Goal: Transaction & Acquisition: Purchase product/service

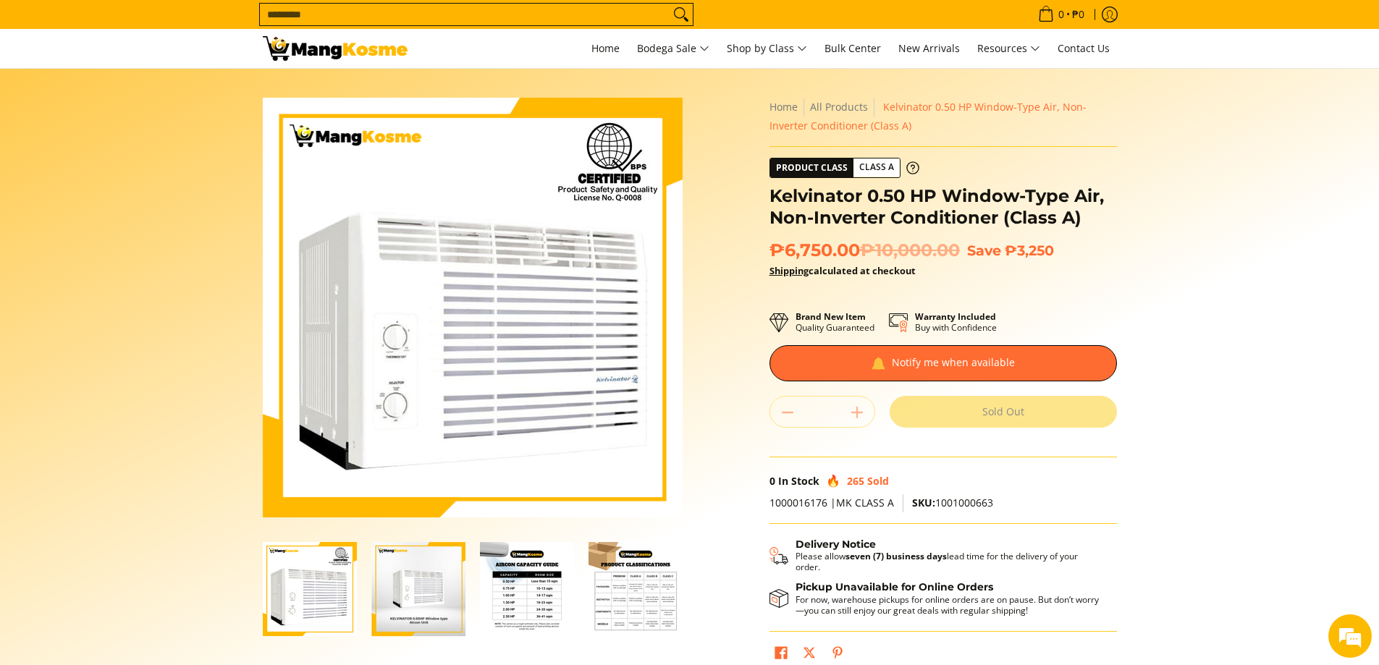
click at [1196, 247] on section "Skip to Main Content Enable zoom Disable zoom Enable zoom Disable zoom Enable z…" at bounding box center [689, 399] width 1379 height 661
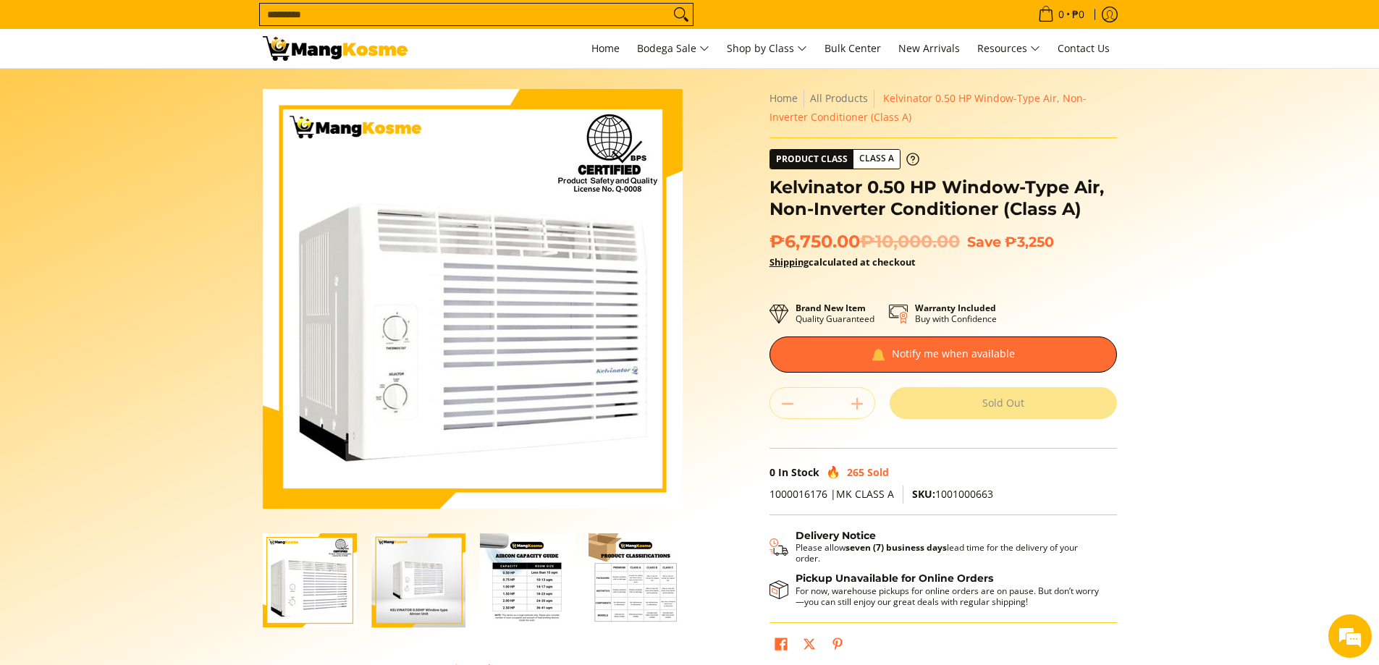
scroll to position [14, 0]
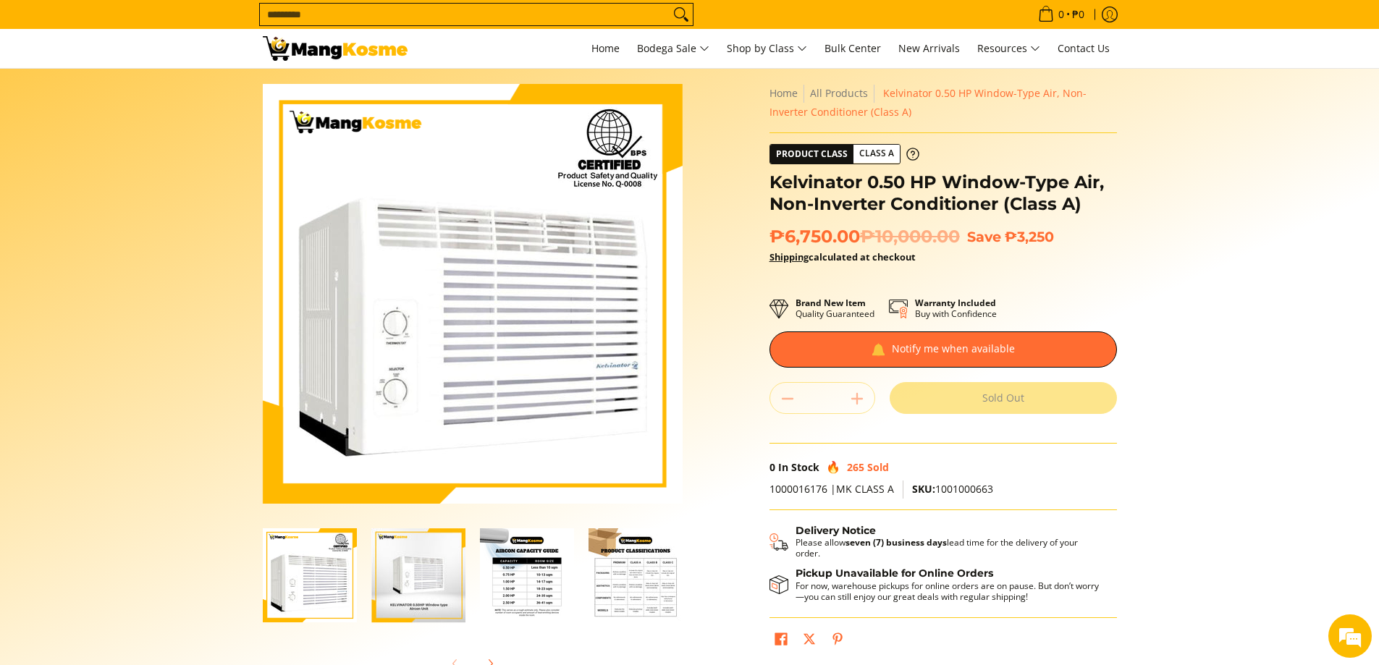
drag, startPoint x: 1050, startPoint y: 214, endPoint x: 1046, endPoint y: 196, distance: 18.6
click at [1049, 214] on h1 "Kelvinator 0.50 HP Window-Type Air, Non-Inverter Conditioner (Class A)" at bounding box center [942, 193] width 347 height 43
click at [1046, 196] on h1 "Kelvinator 0.50 HP Window-Type Air, Non-Inverter Conditioner (Class A)" at bounding box center [942, 193] width 347 height 43
click at [1047, 195] on h1 "Kelvinator 0.50 HP Window-Type Air, Non-Inverter Conditioner (Class A)" at bounding box center [942, 193] width 347 height 43
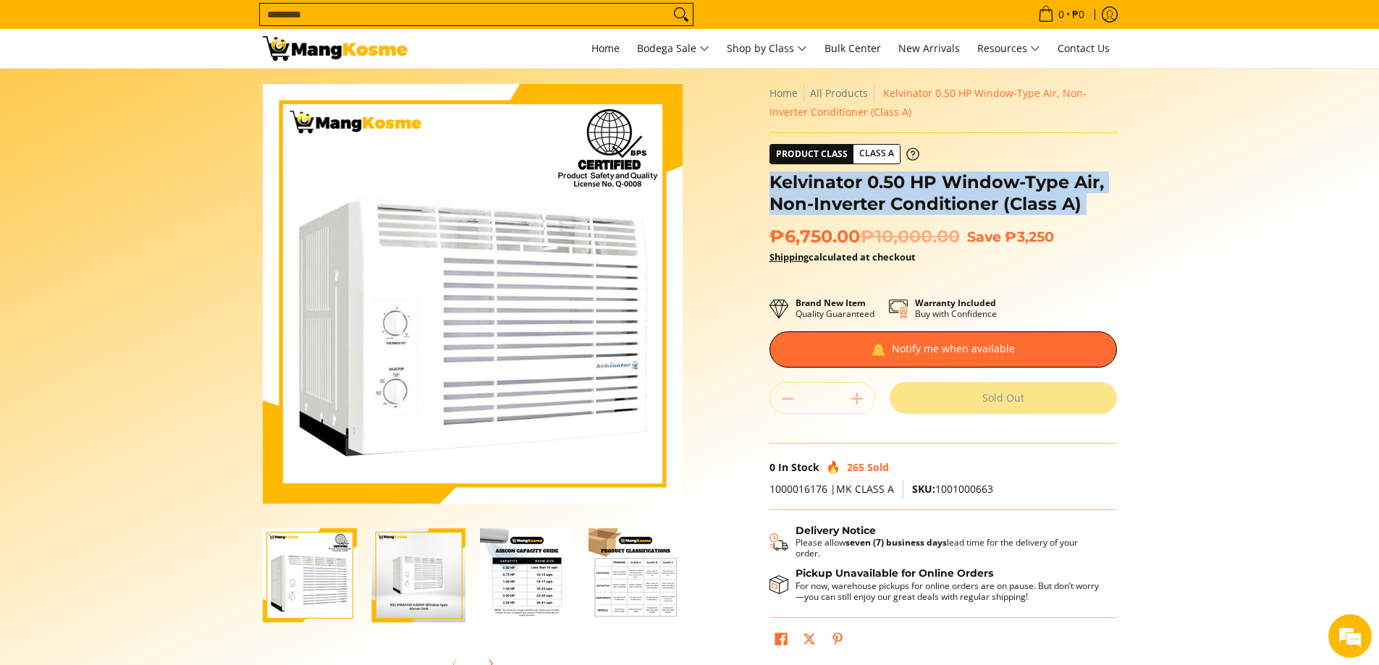
click at [1047, 195] on h1 "Kelvinator 0.50 HP Window-Type Air, Non-Inverter Conditioner (Class A)" at bounding box center [942, 193] width 347 height 43
click at [1090, 205] on h1 "Kelvinator 0.50 HP Window-Type Air, Non-Inverter Conditioner (Class A)" at bounding box center [942, 193] width 347 height 43
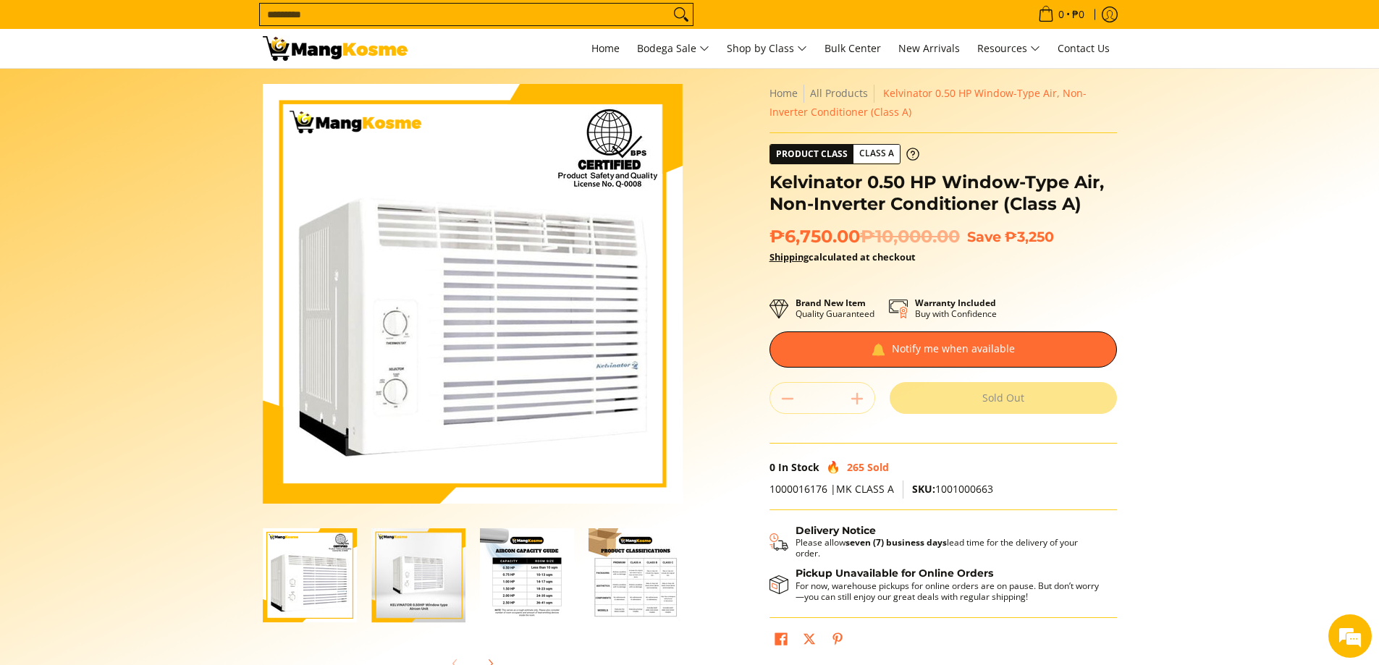
click at [1066, 202] on h1 "Kelvinator 0.50 HP Window-Type Air, Non-Inverter Conditioner (Class A)" at bounding box center [942, 193] width 347 height 43
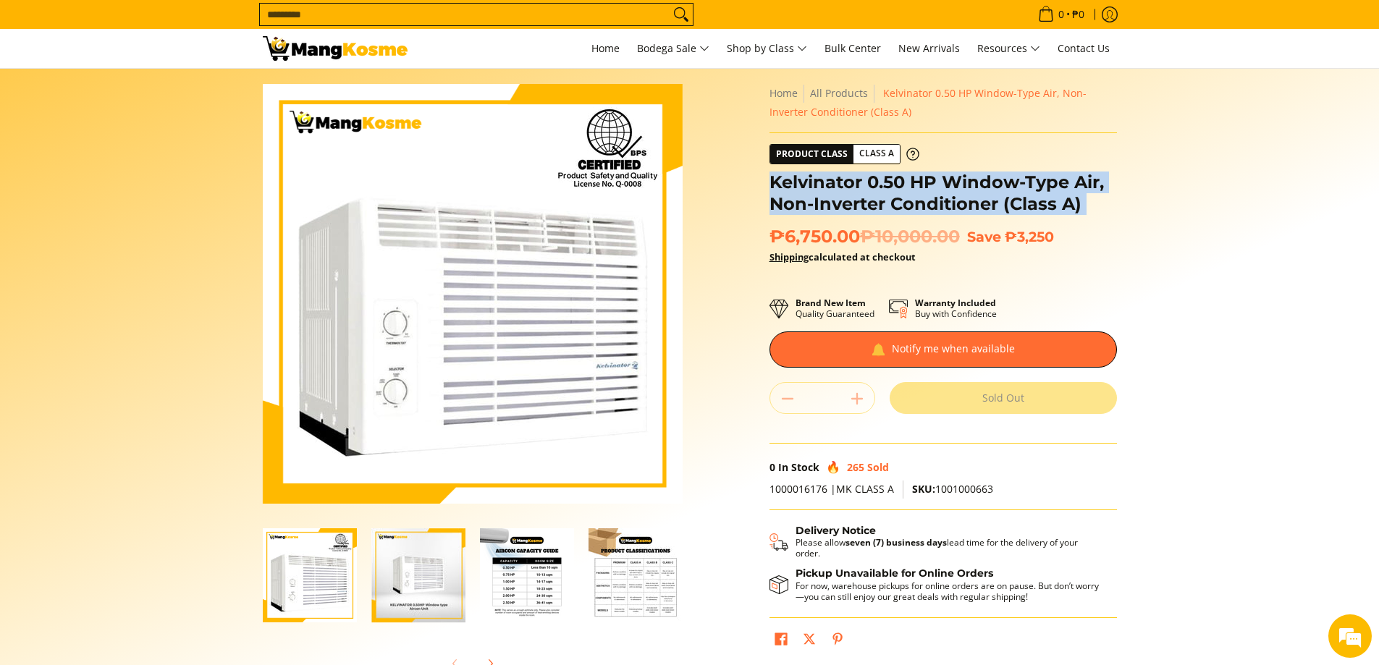
click at [1066, 202] on h1 "Kelvinator 0.50 HP Window-Type Air, Non-Inverter Conditioner (Class A)" at bounding box center [942, 193] width 347 height 43
click at [1097, 207] on h1 "Kelvinator 0.50 HP Window-Type Air, Non-Inverter Conditioner (Class A)" at bounding box center [942, 193] width 347 height 43
click at [1097, 208] on h1 "Kelvinator 0.50 HP Window-Type Air, Non-Inverter Conditioner (Class A)" at bounding box center [942, 193] width 347 height 43
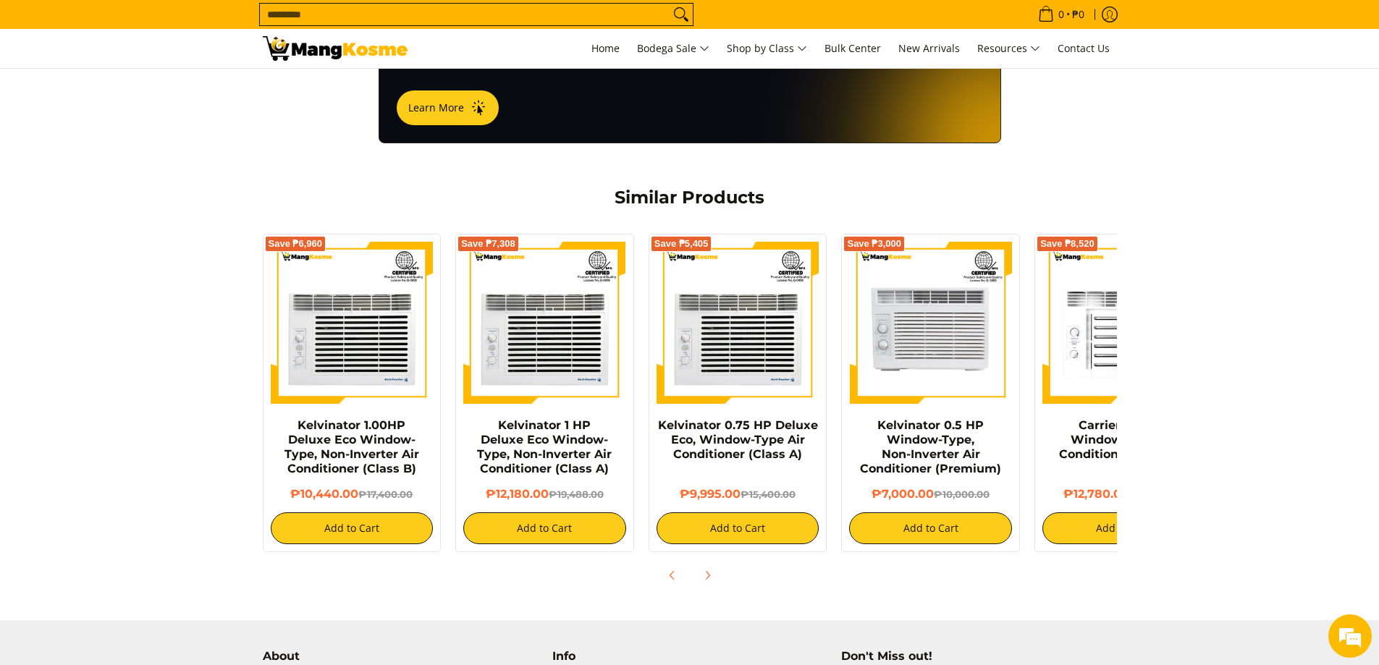
scroll to position [999, 0]
